Goal: Check status: Check status

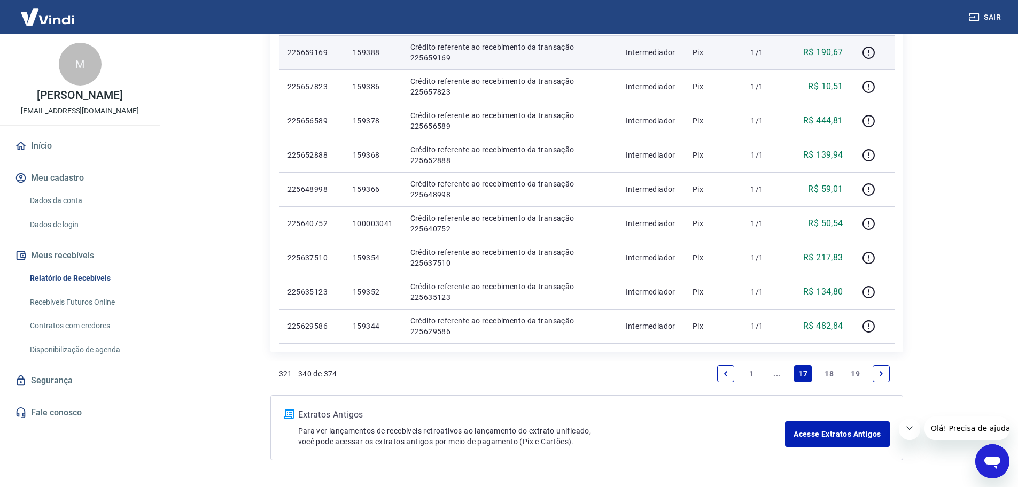
scroll to position [641, 0]
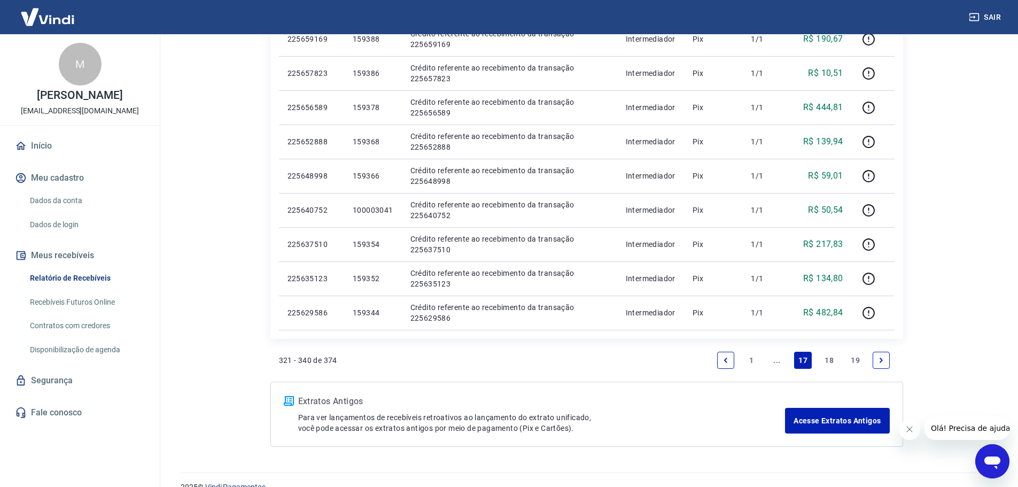
click at [831, 358] on link "18" at bounding box center [829, 359] width 18 height 17
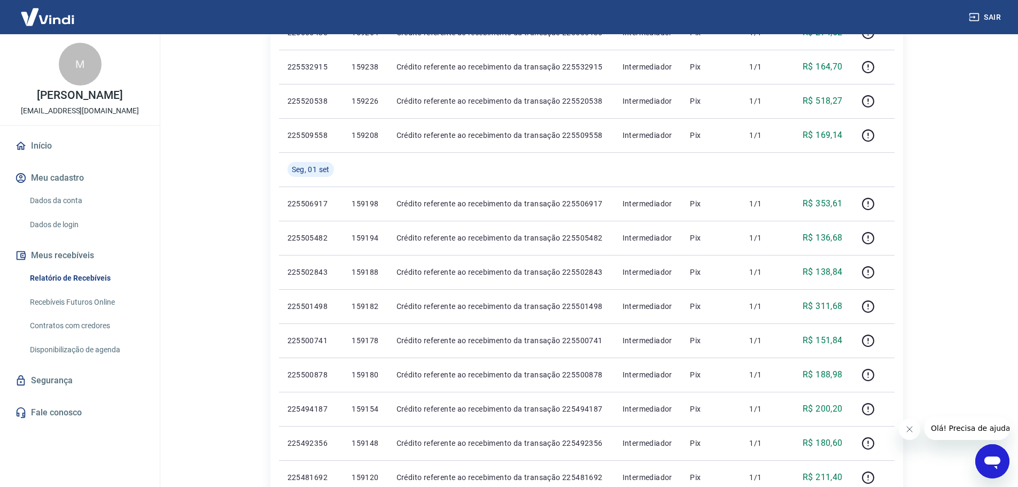
scroll to position [660, 0]
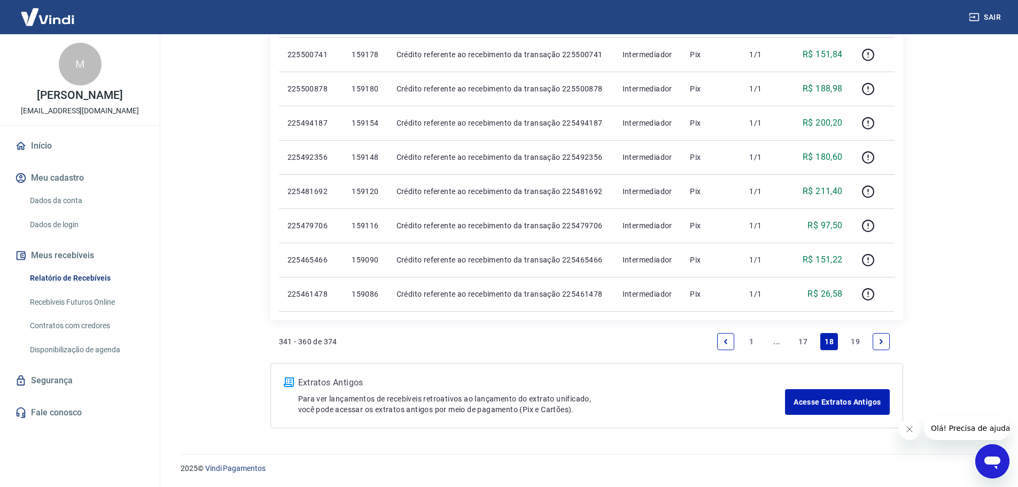
click at [858, 335] on link "19" at bounding box center [855, 341] width 18 height 17
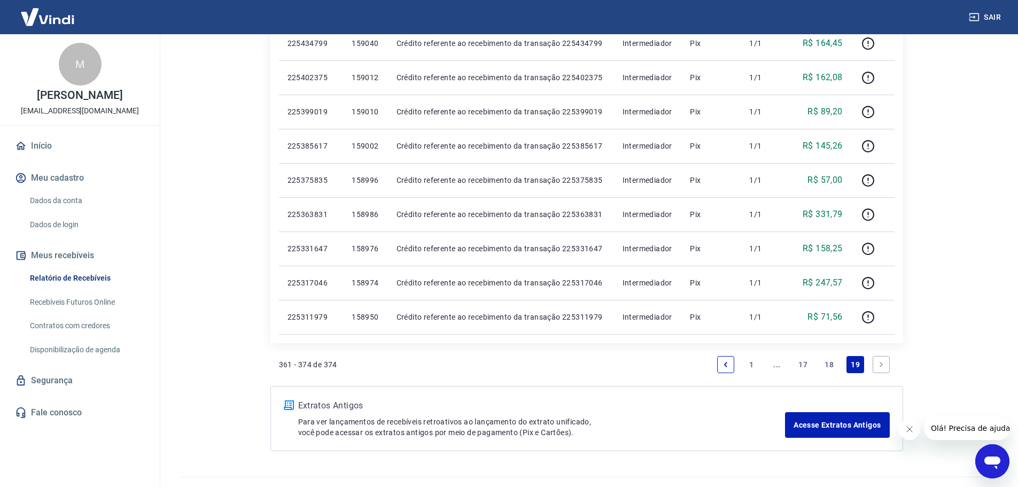
scroll to position [420, 0]
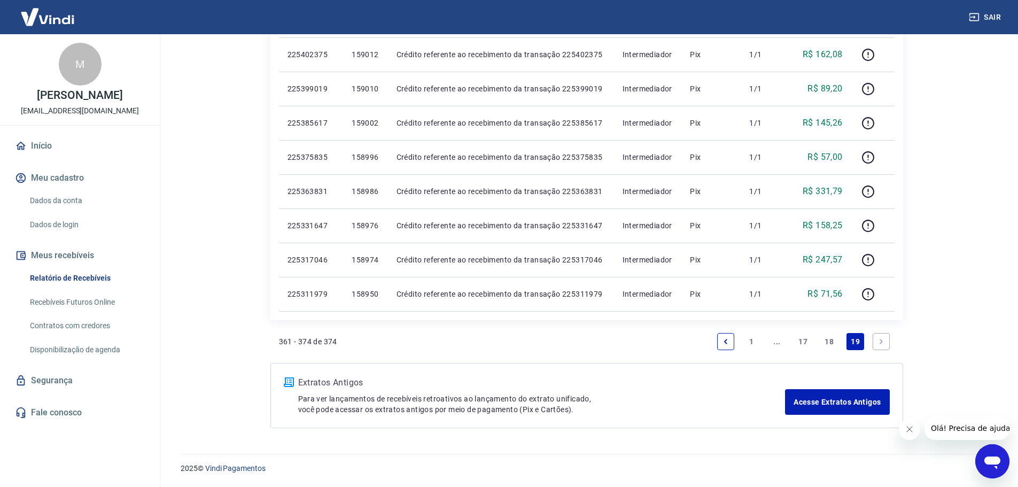
click at [802, 343] on link "17" at bounding box center [803, 341] width 18 height 17
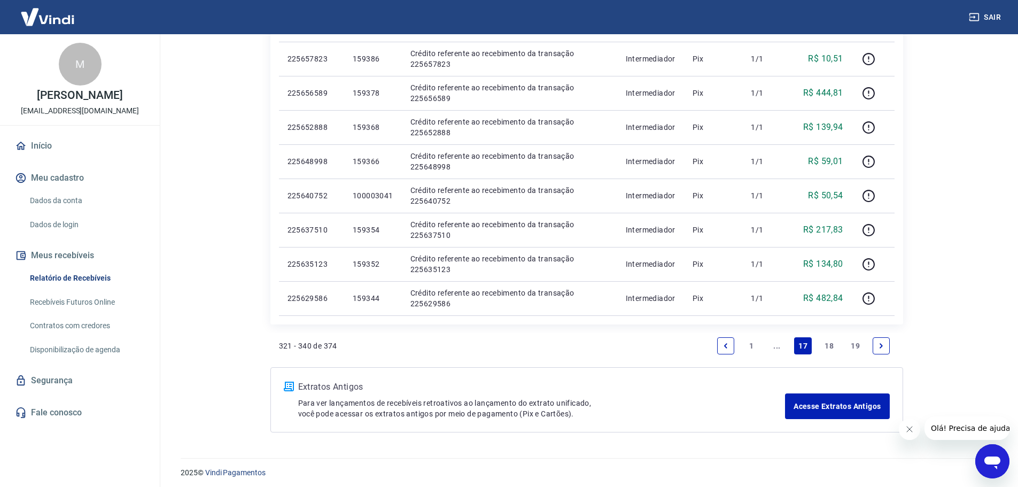
scroll to position [660, 0]
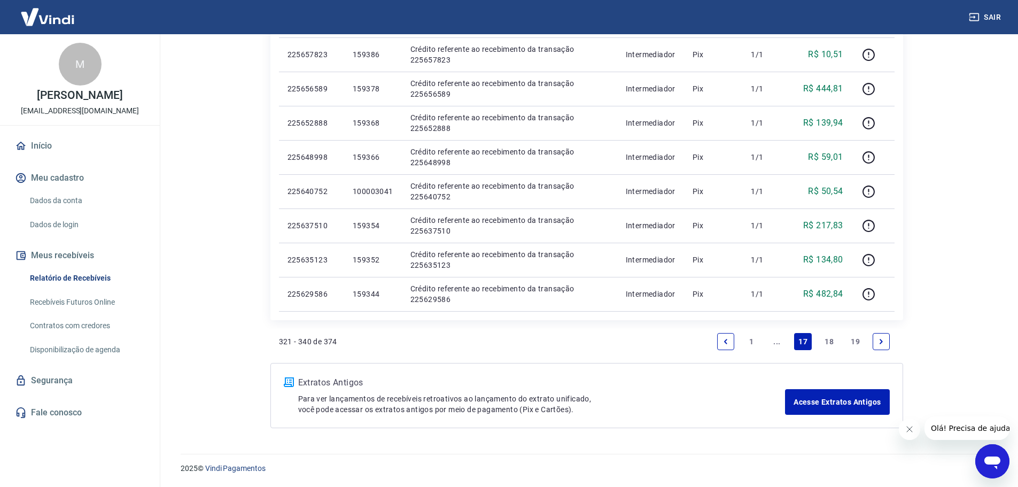
click at [779, 340] on link "..." at bounding box center [776, 341] width 17 height 17
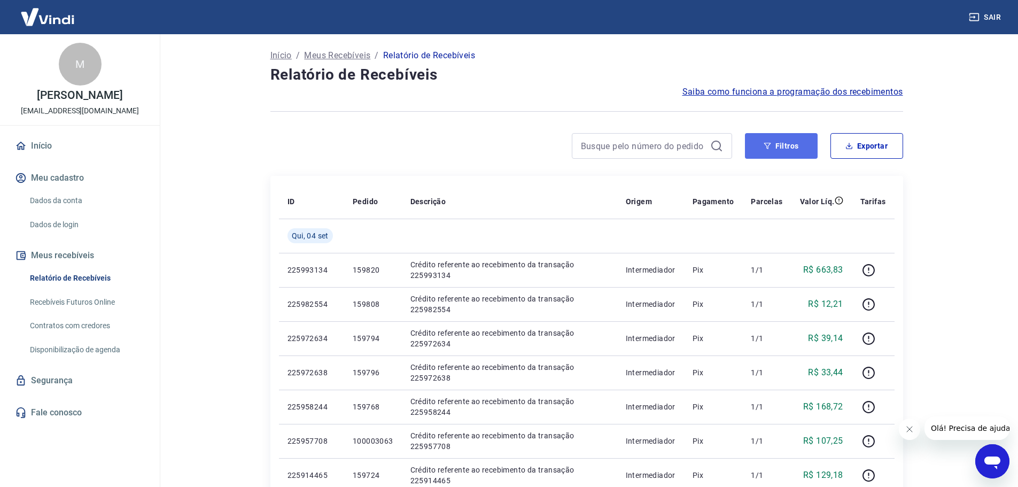
click at [797, 147] on button "Filtros" at bounding box center [781, 146] width 73 height 26
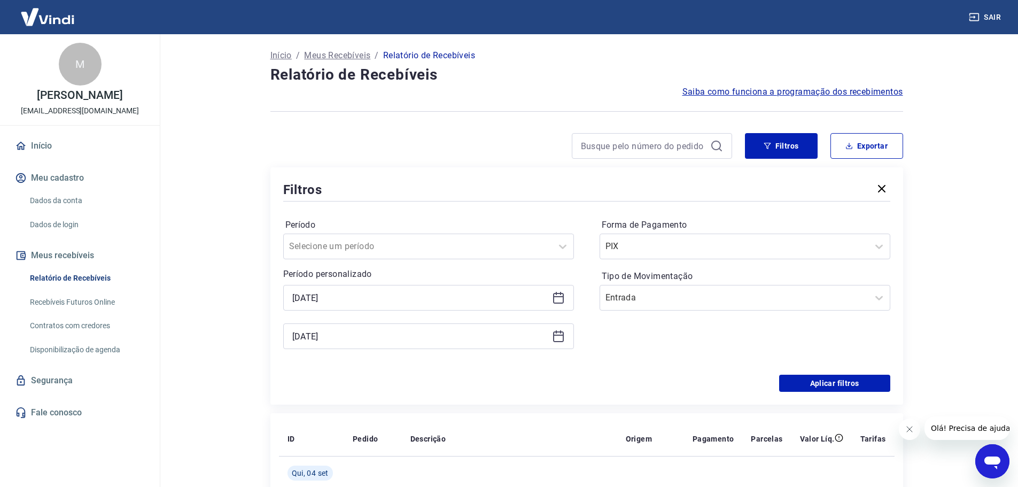
click at [560, 298] on icon at bounding box center [558, 297] width 13 height 13
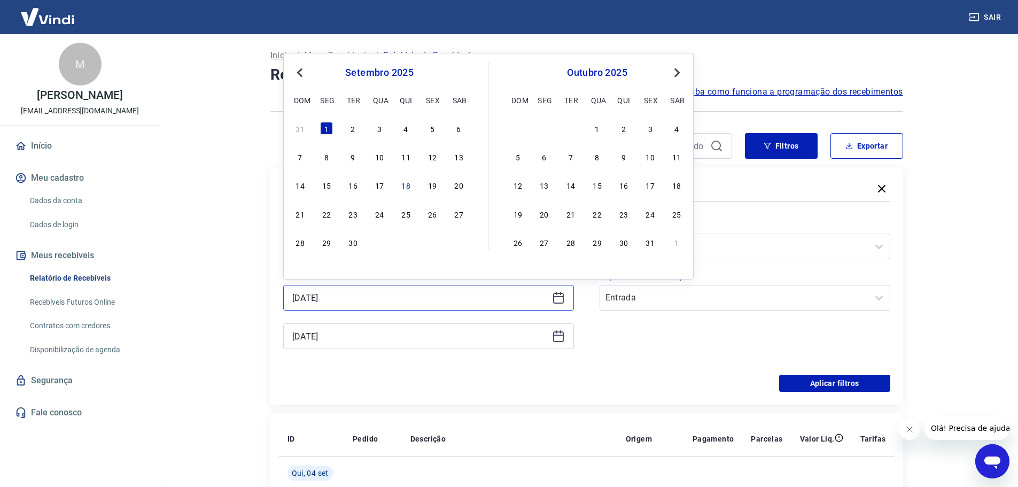
drag, startPoint x: 300, startPoint y: 306, endPoint x: 169, endPoint y: 318, distance: 131.0
click at [171, 318] on main "Início / Meus Recebíveis / Relatório de Recebíveis Relatório de Recebíveis Saib…" at bounding box center [586, 260] width 863 height 452
type input "[DATE]"
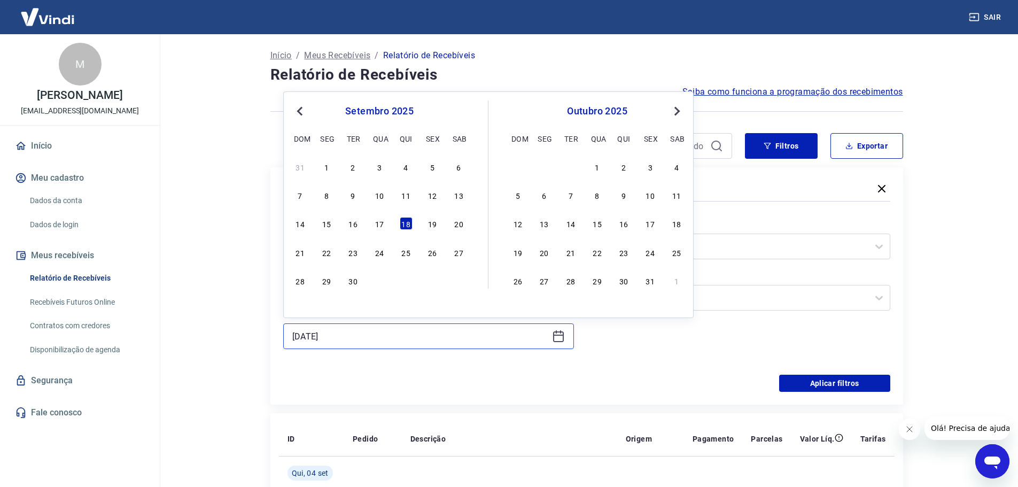
drag, startPoint x: 367, startPoint y: 336, endPoint x: 163, endPoint y: 353, distance: 204.8
click at [163, 353] on main "Início / Meus Recebíveis / Relatório de Recebíveis Relatório de Recebíveis Saib…" at bounding box center [586, 260] width 863 height 452
type input "0"
type input "[DATE]"
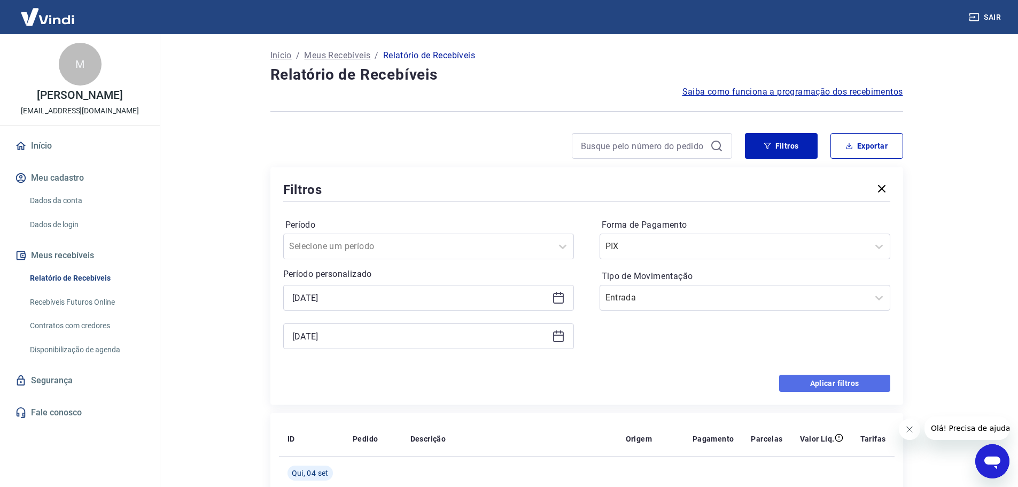
click at [830, 380] on button "Aplicar filtros" at bounding box center [834, 382] width 111 height 17
